Goal: Check status

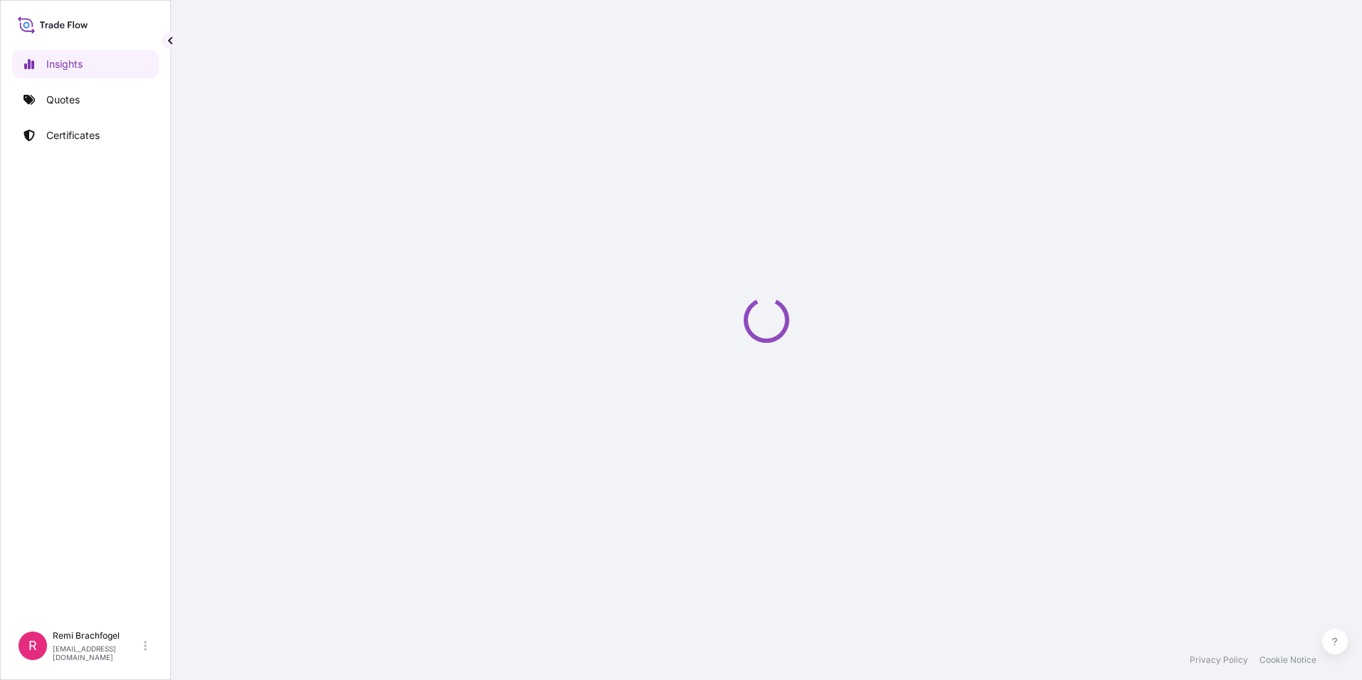
select select "2025"
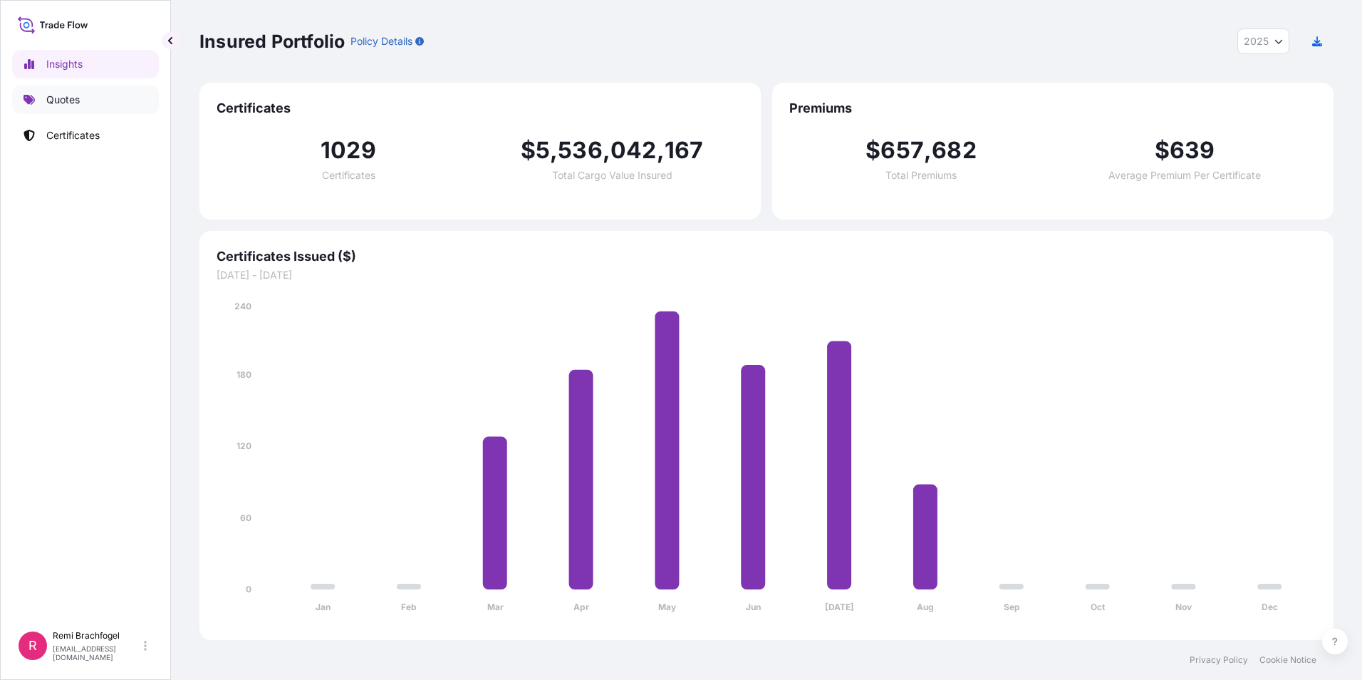
click at [73, 137] on p "Certificates" at bounding box center [72, 135] width 53 height 14
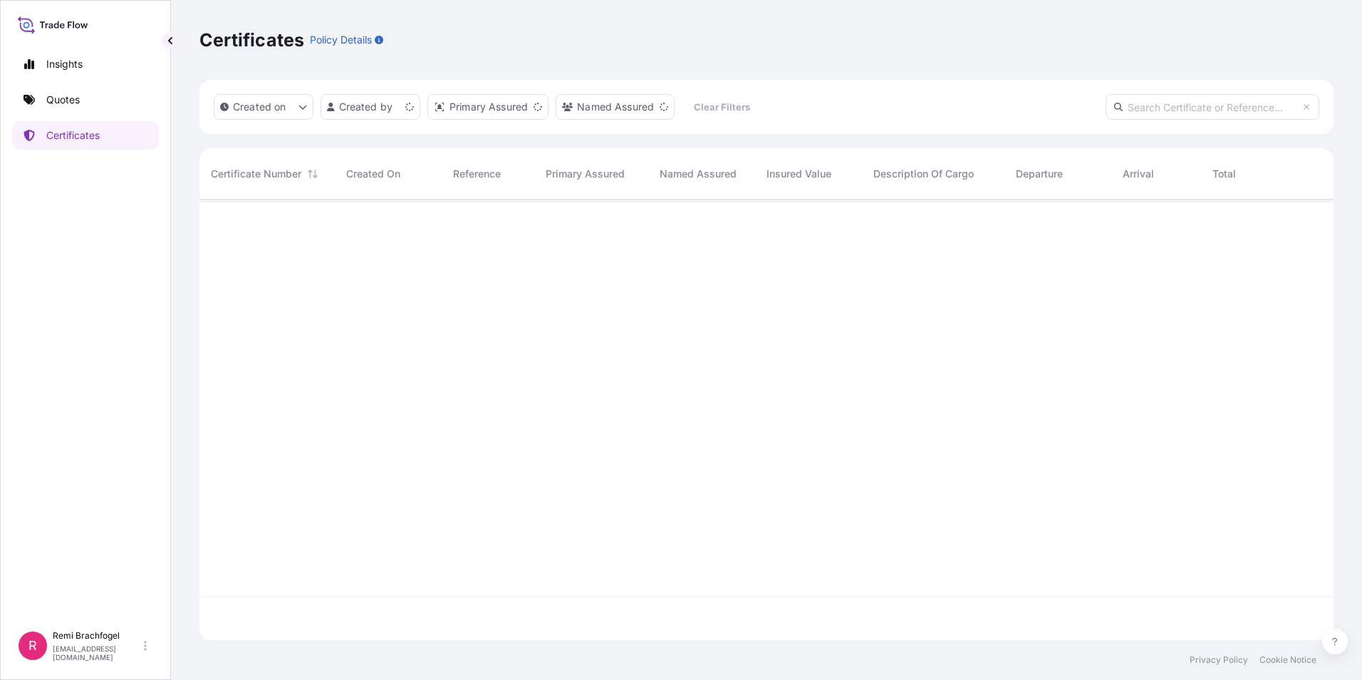
scroll to position [437, 1123]
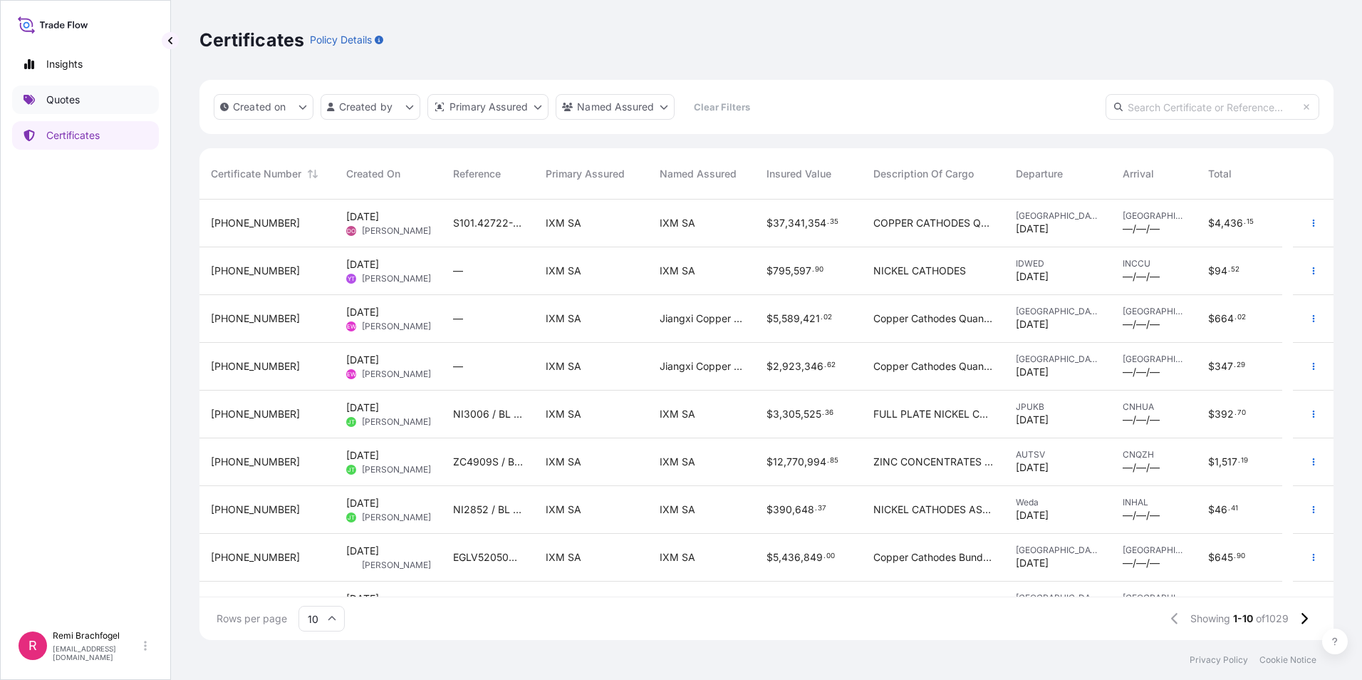
click at [63, 98] on p "Quotes" at bounding box center [62, 100] width 33 height 14
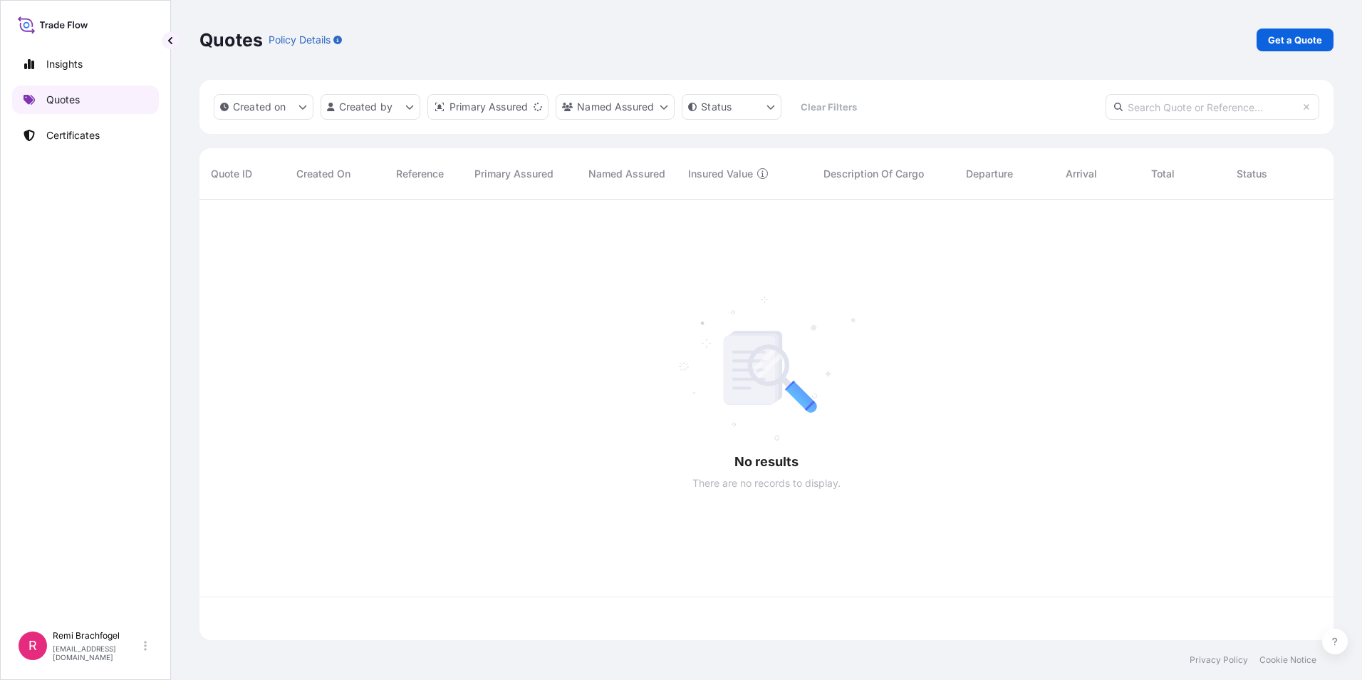
scroll to position [437, 1123]
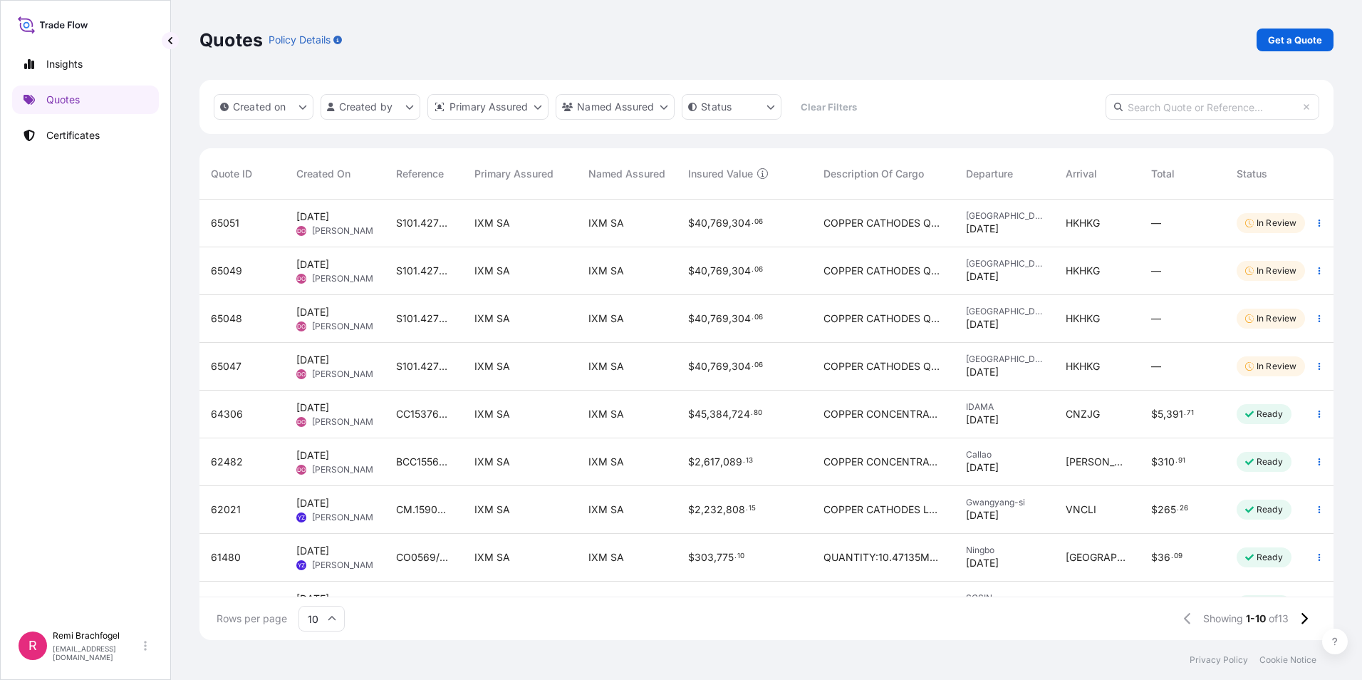
click at [1269, 217] on span "In Review" at bounding box center [1270, 223] width 51 height 14
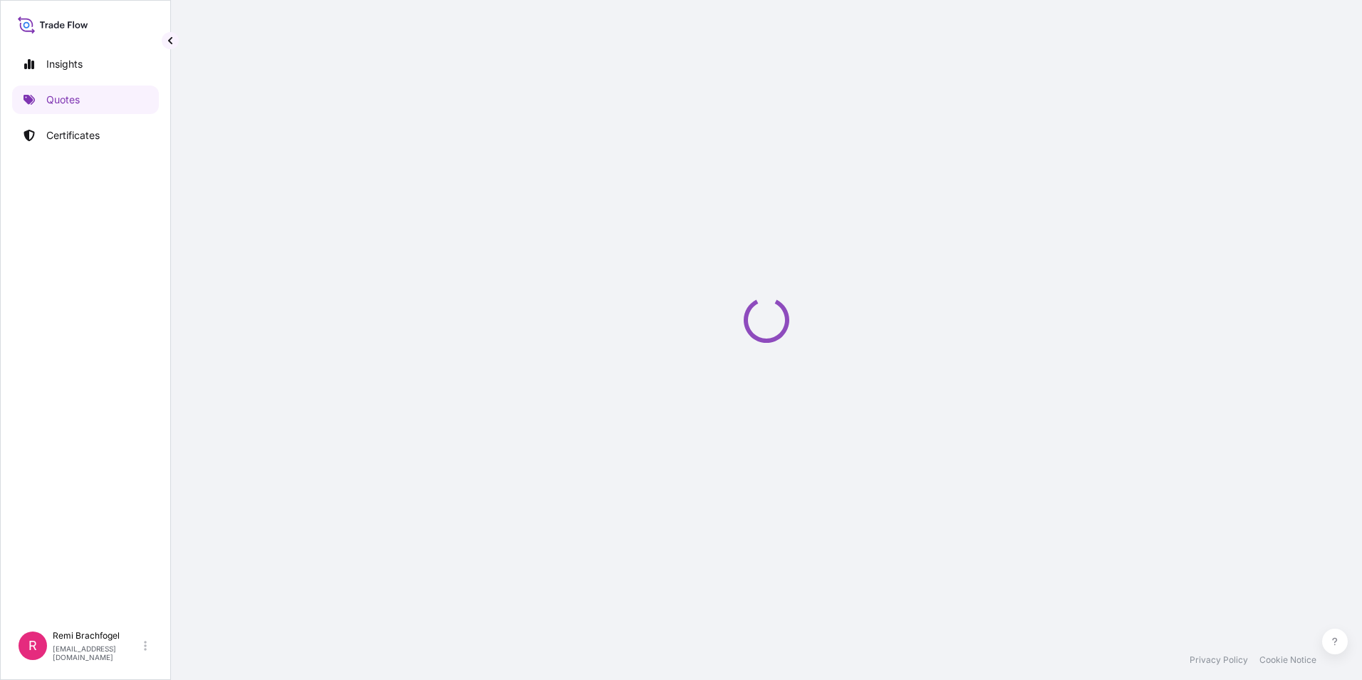
select select "Sea"
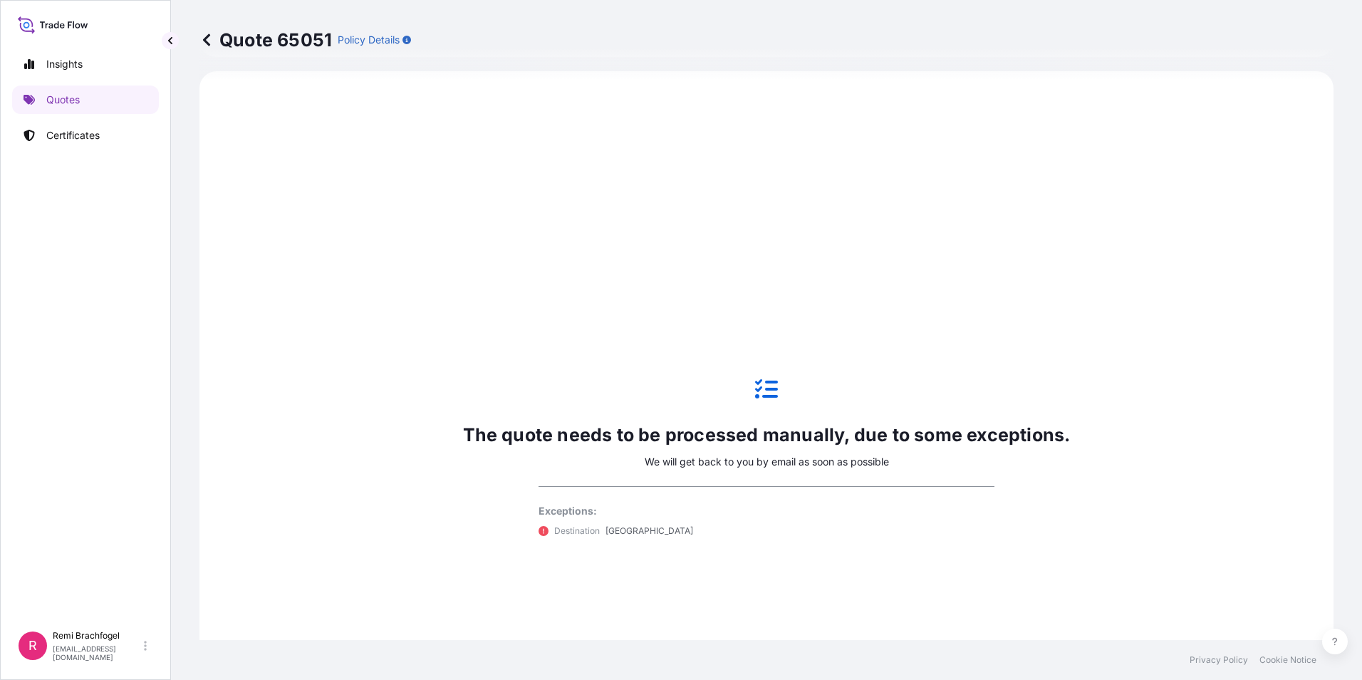
select select "31846"
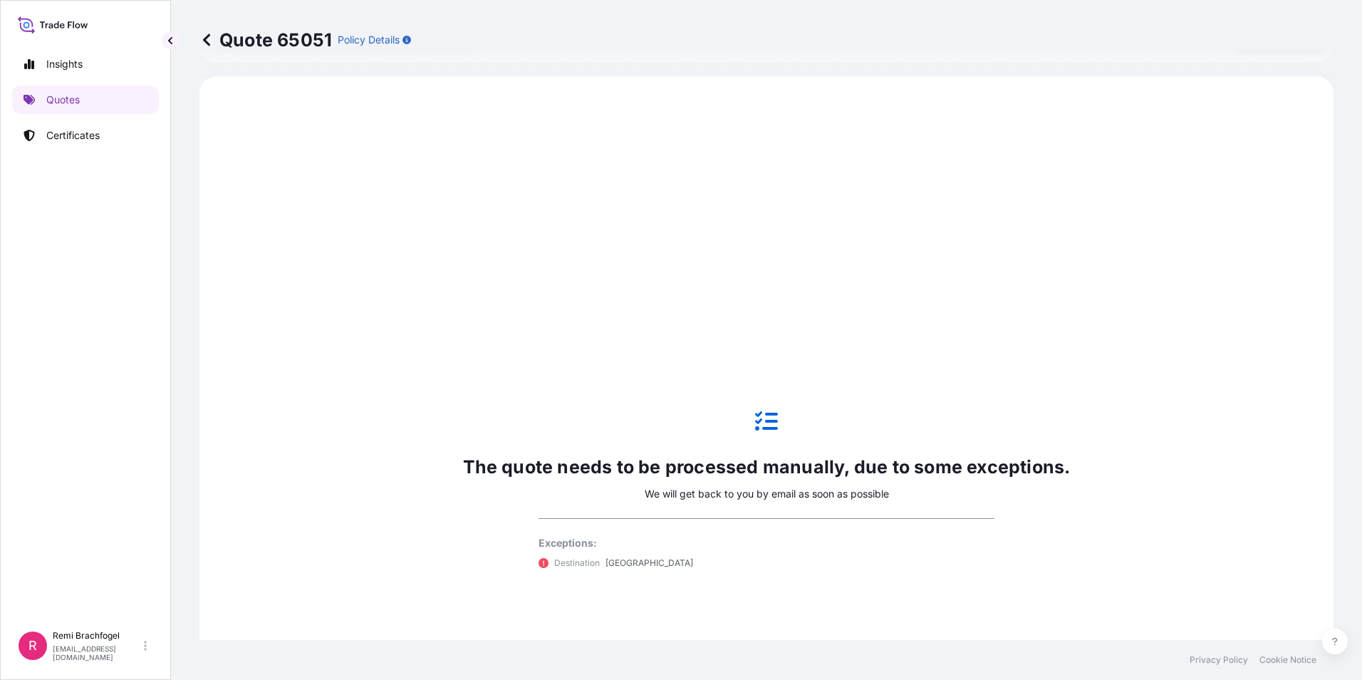
scroll to position [685, 0]
